Goal: Check status

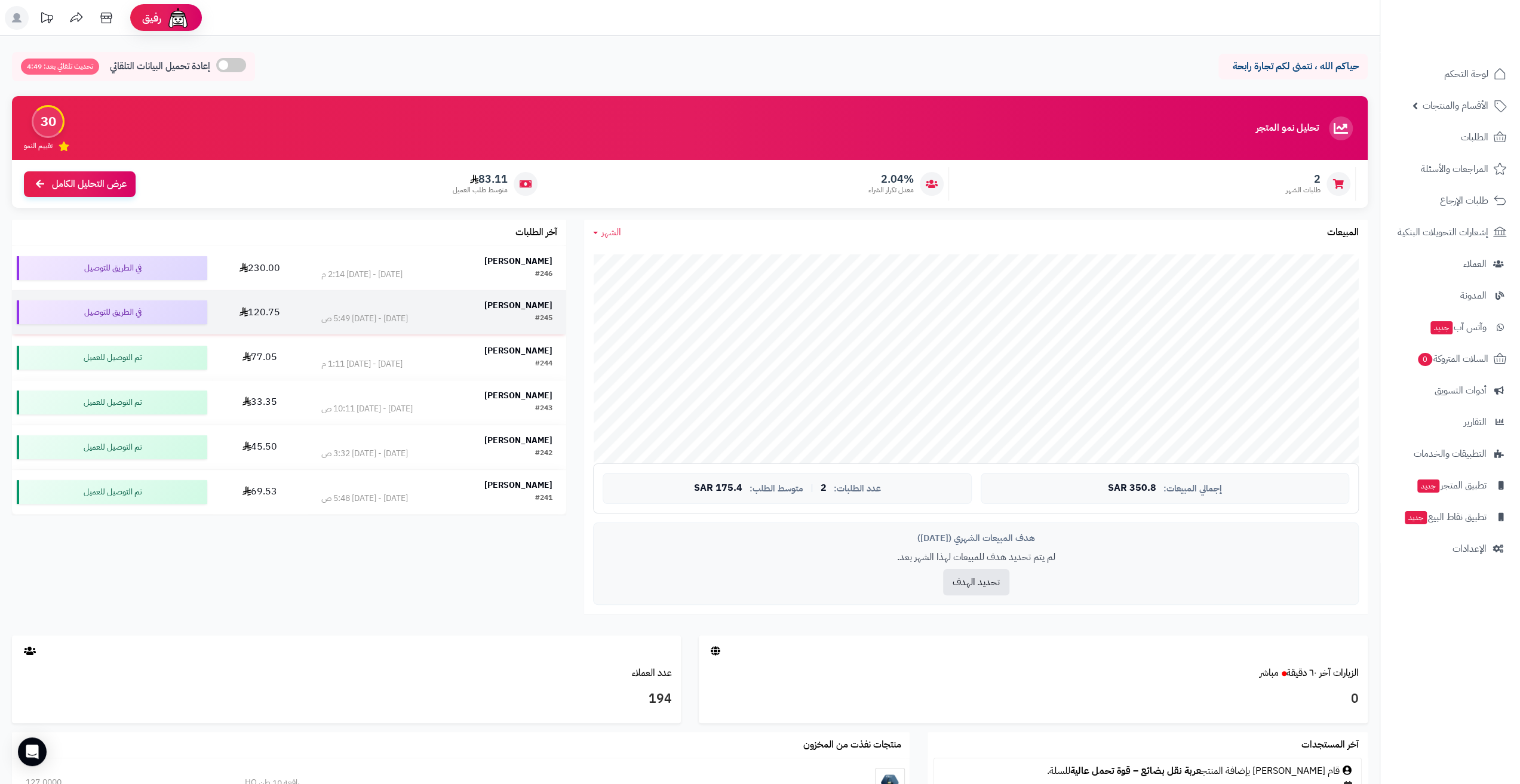
click at [357, 315] on div "الثلاثاء - ٢ سبتمبر ٢٠٢٥ - 5:49 ص" at bounding box center [365, 319] width 87 height 12
click at [345, 273] on div "[DATE] - [DATE] 2:14 م" at bounding box center [362, 274] width 81 height 12
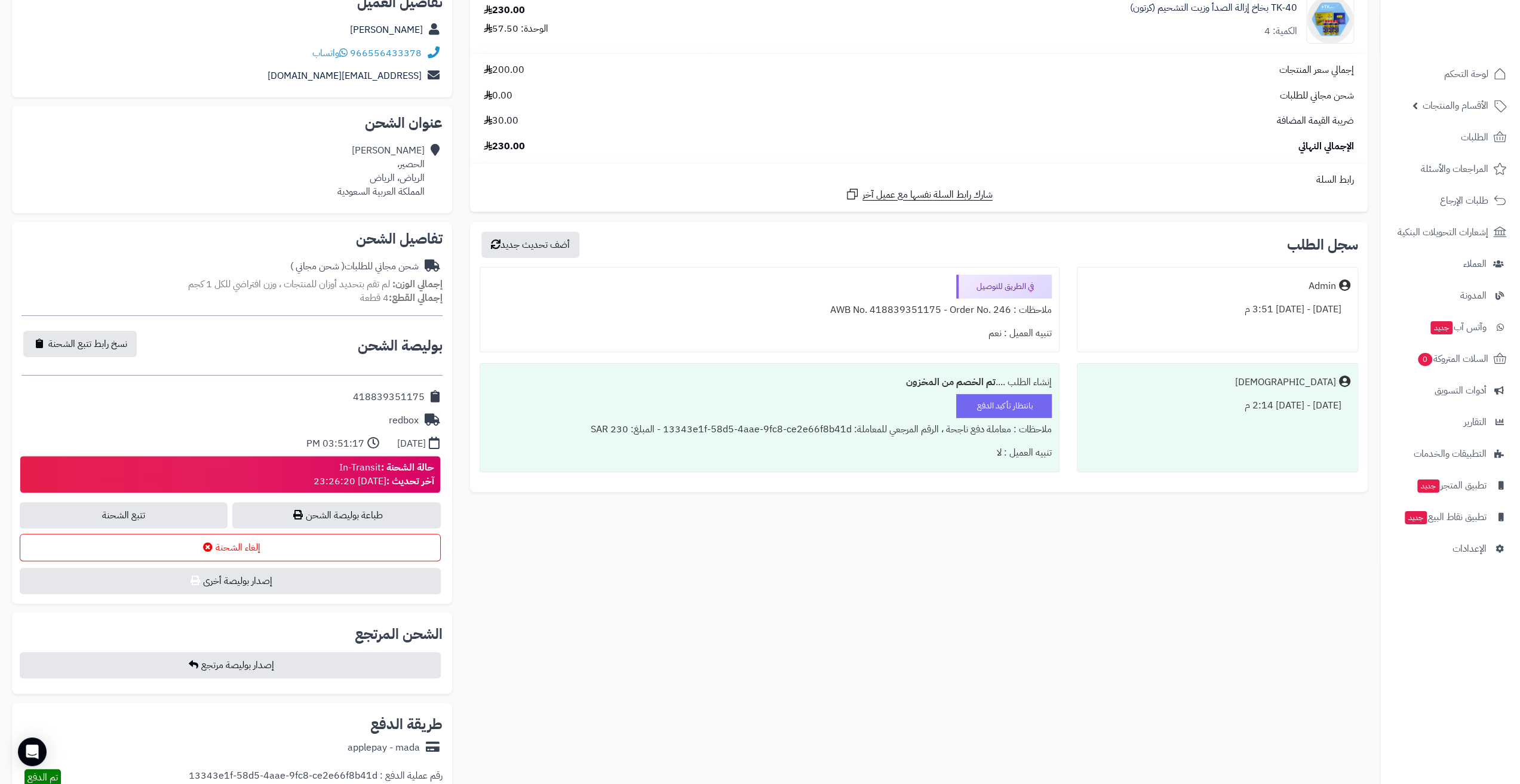
scroll to position [179, 0]
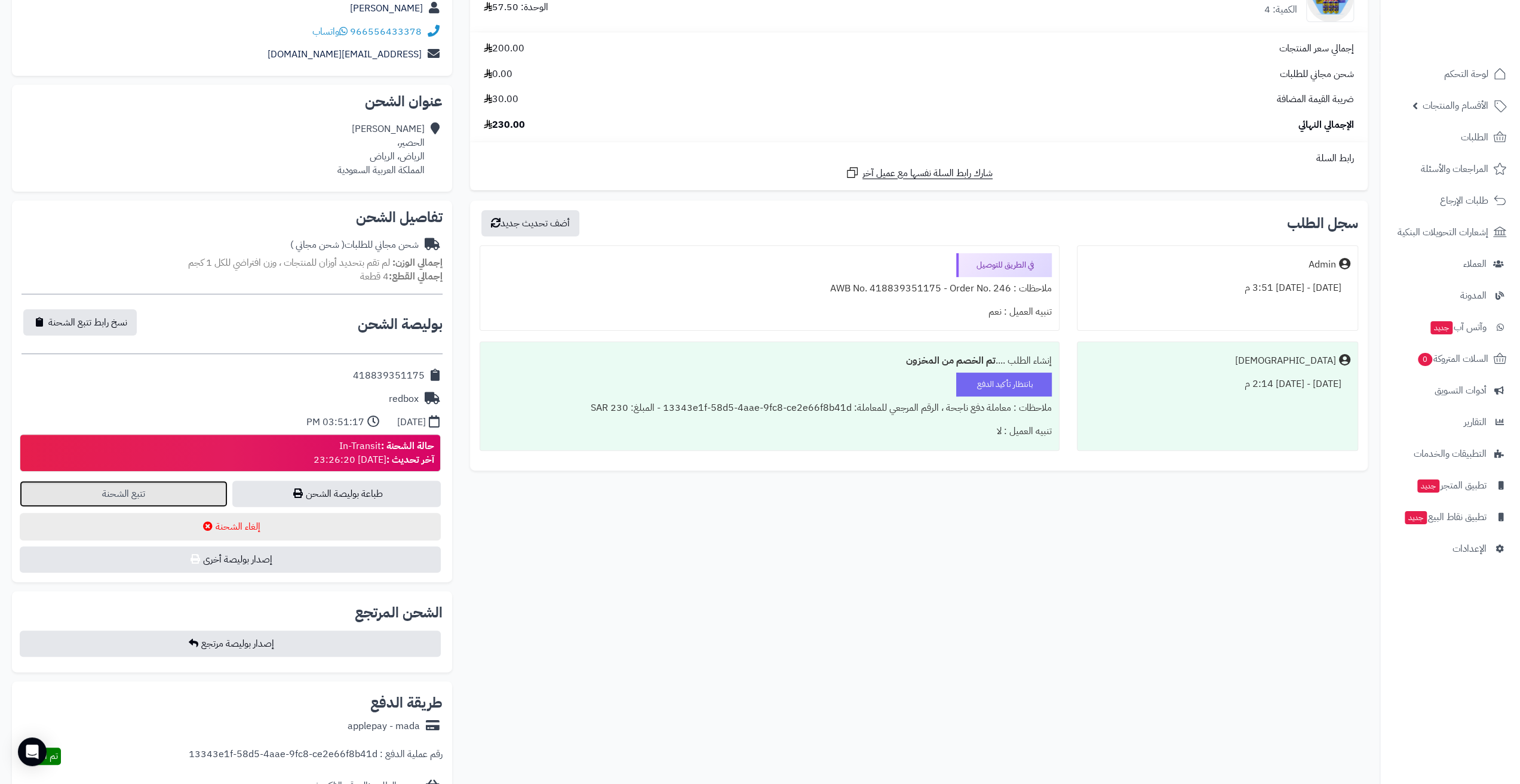
click at [161, 494] on link "تتبع الشحنة" at bounding box center [124, 493] width 208 height 26
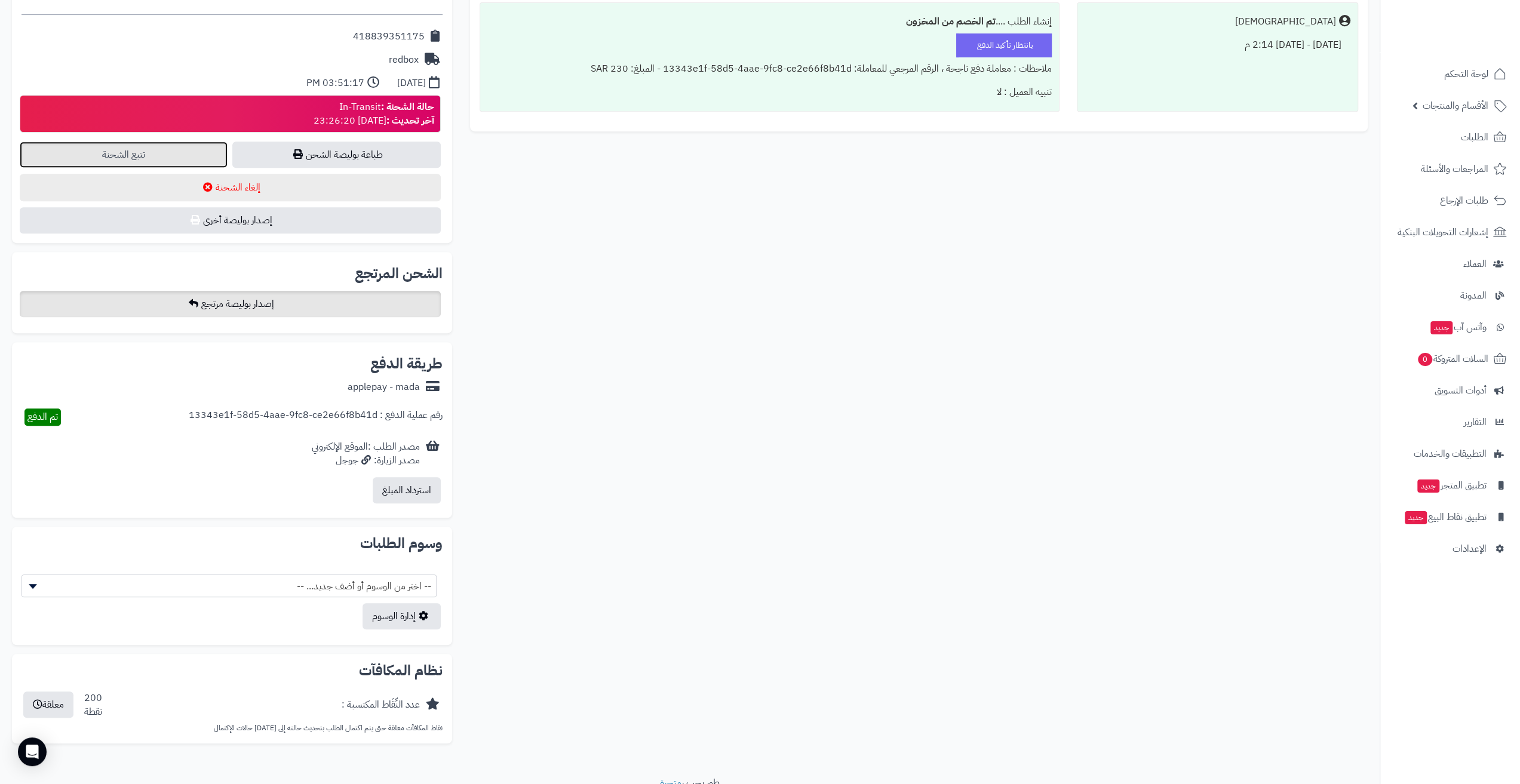
scroll to position [568, 0]
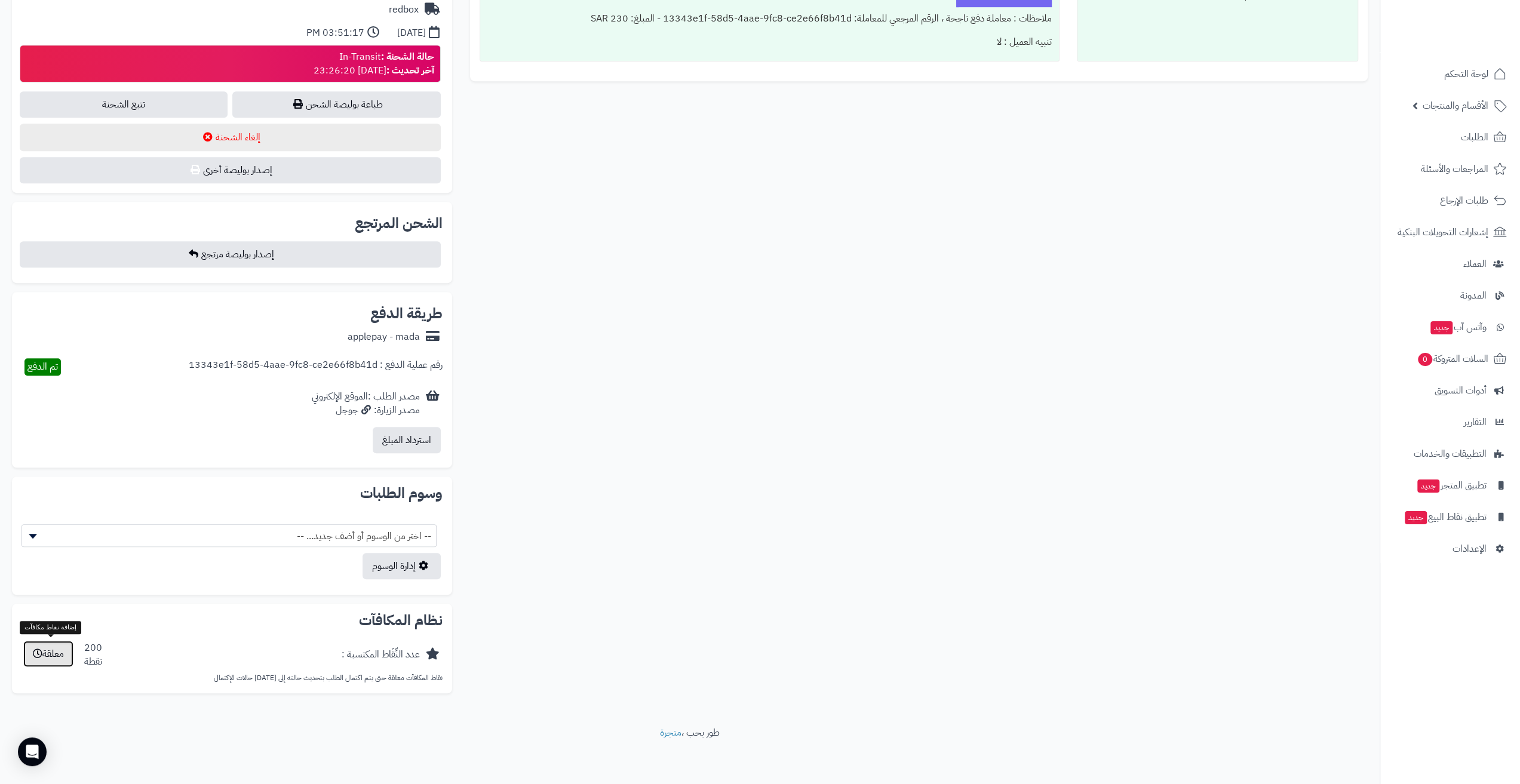
click at [62, 656] on button "معلقة" at bounding box center [48, 653] width 50 height 26
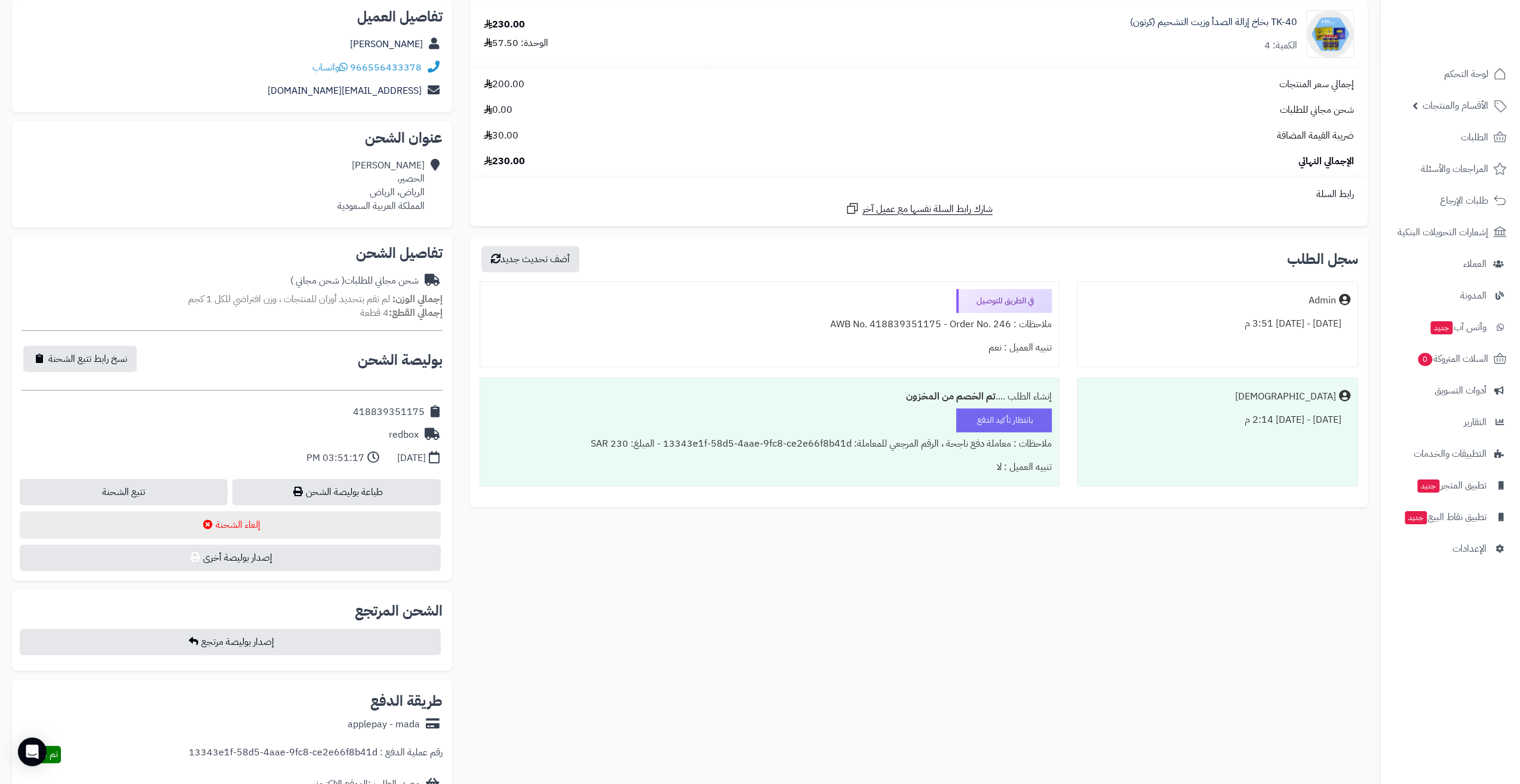
scroll to position [69, 0]
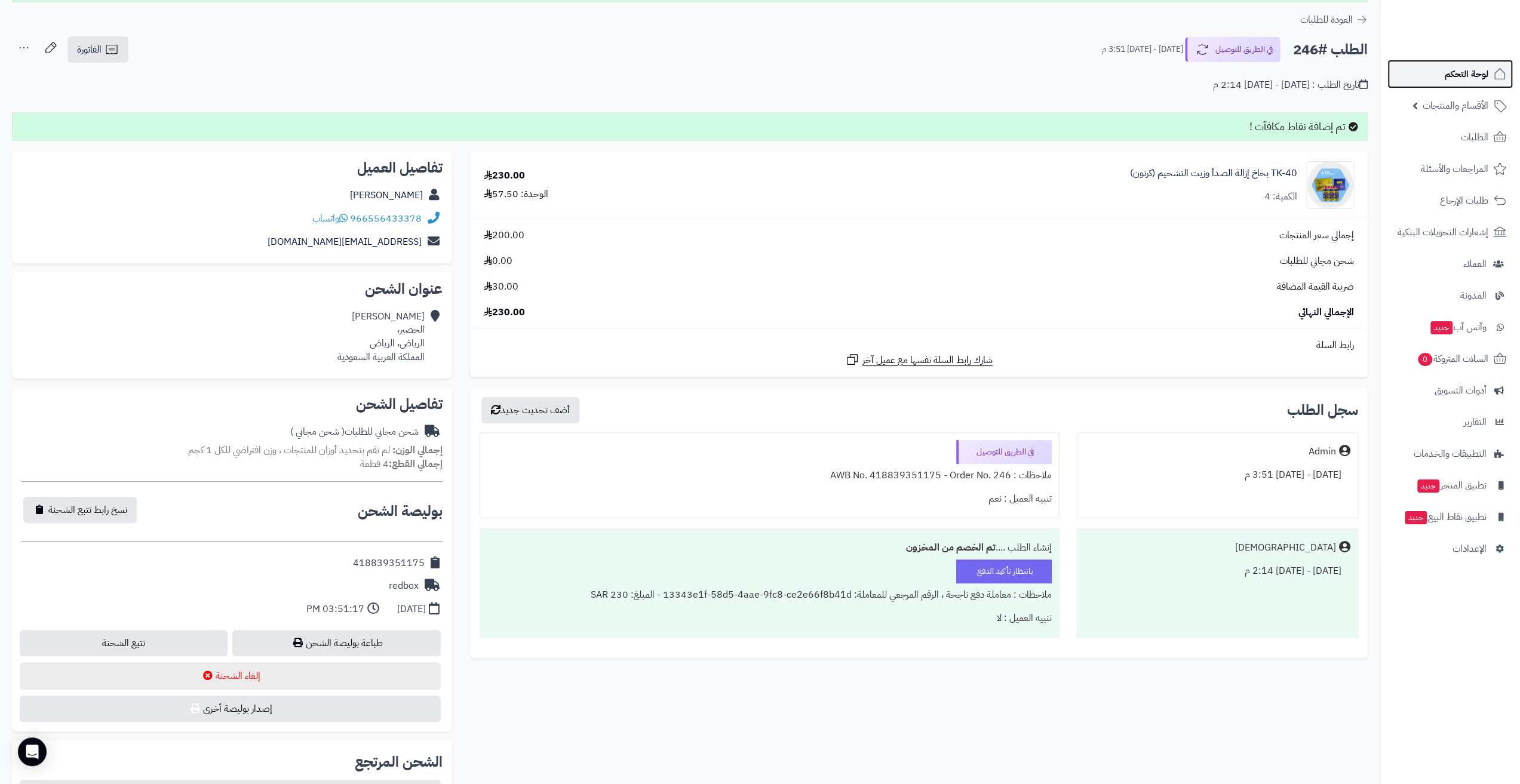
click at [1461, 70] on span "لوحة التحكم" at bounding box center [1466, 73] width 43 height 16
